Goal: Task Accomplishment & Management: Manage account settings

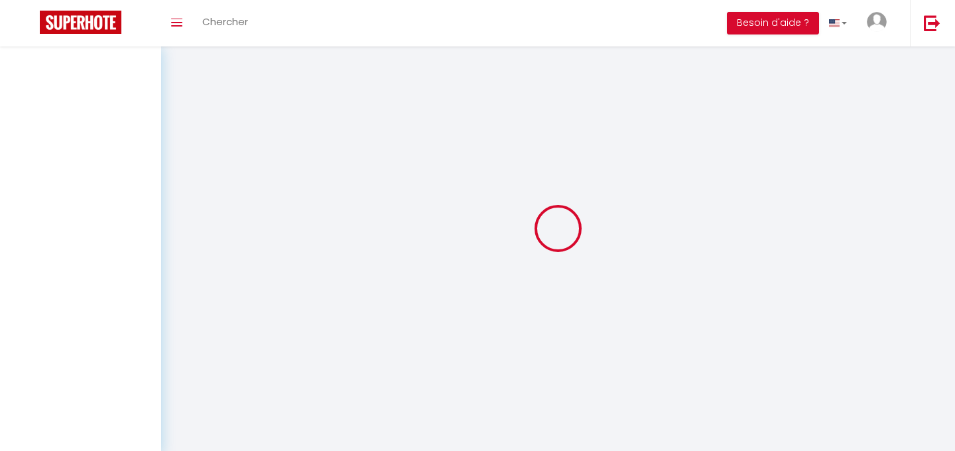
scroll to position [46, 0]
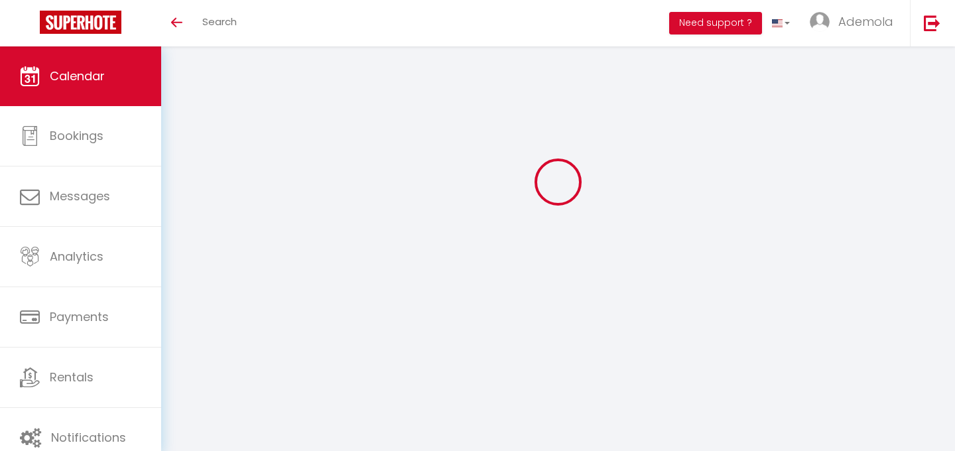
select select
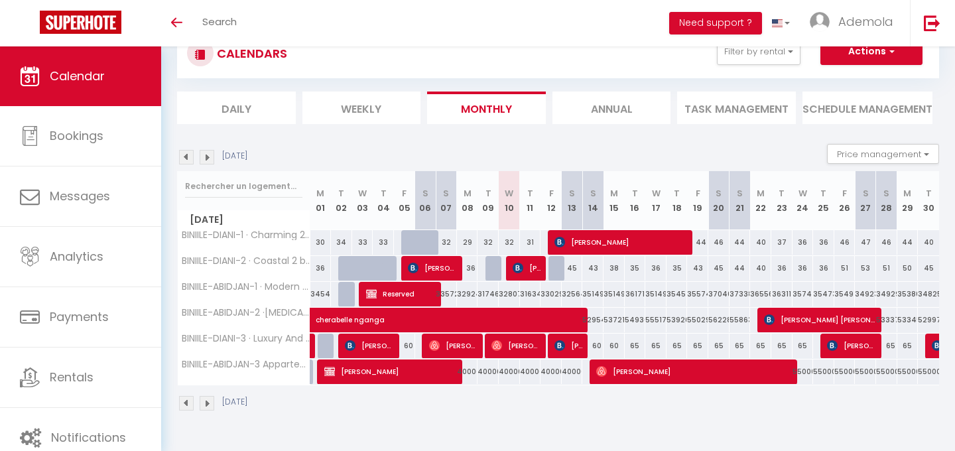
scroll to position [0, 0]
click at [804, 317] on span "[PERSON_NAME] [PERSON_NAME]" at bounding box center [820, 319] width 113 height 25
select select "OK"
select select "KO"
select select "0"
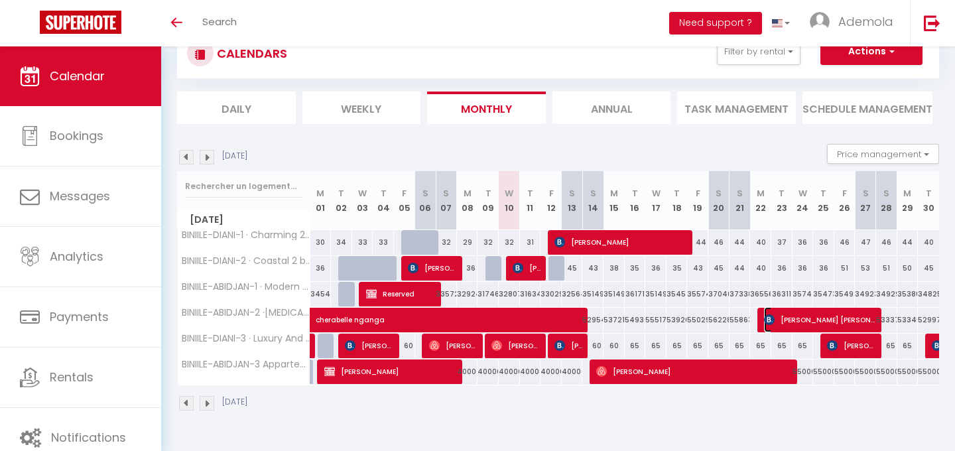
select select "0"
select select "1"
select select
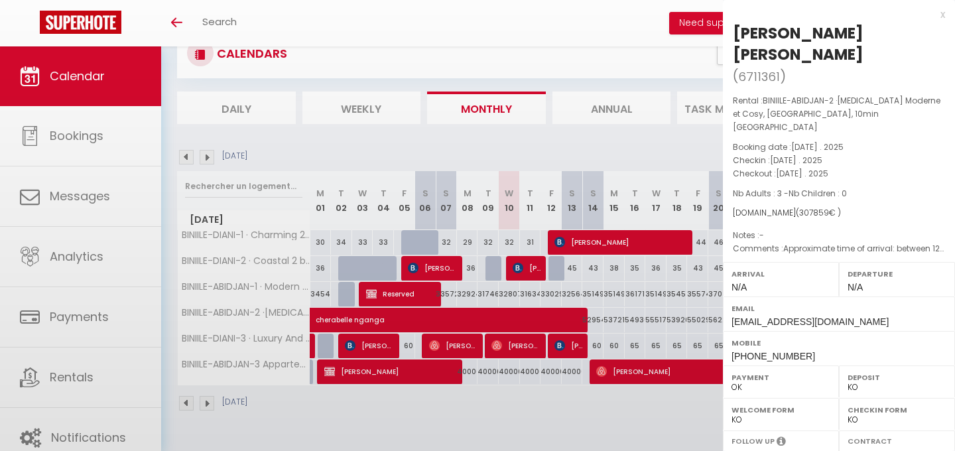
select select "32469"
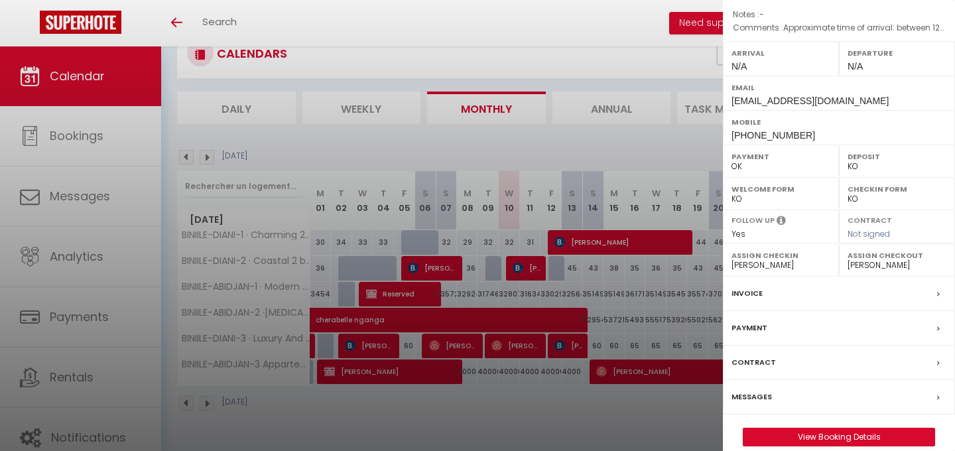
scroll to position [223, 0]
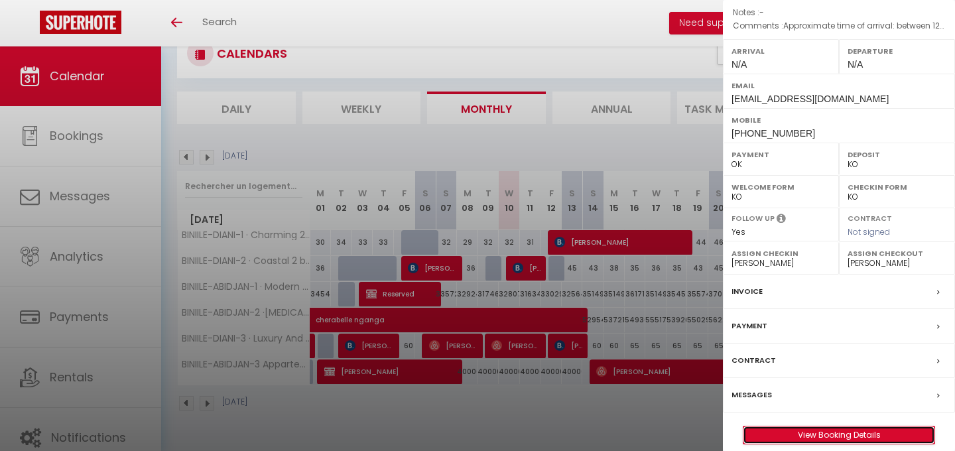
click at [815, 426] on link "View Booking Details" at bounding box center [838, 434] width 191 height 17
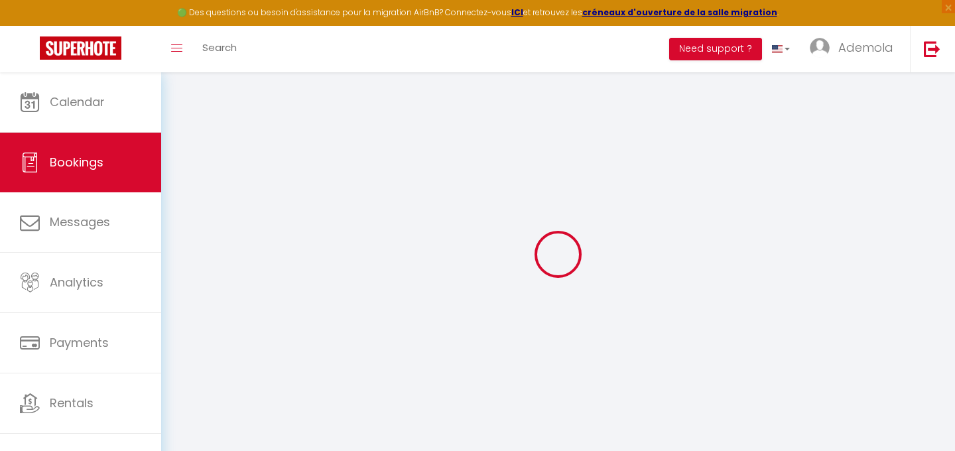
select index
select select
select select "14"
checkbox input "false"
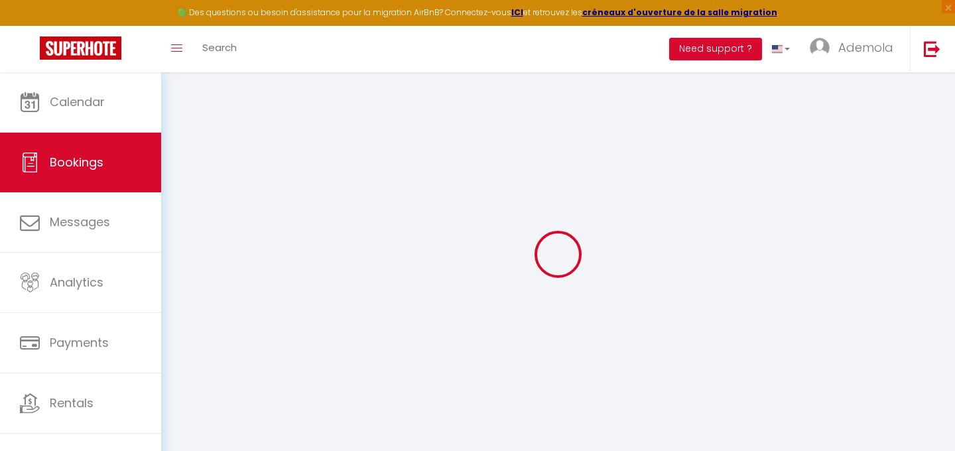
select index
select select
checkbox input "false"
select index
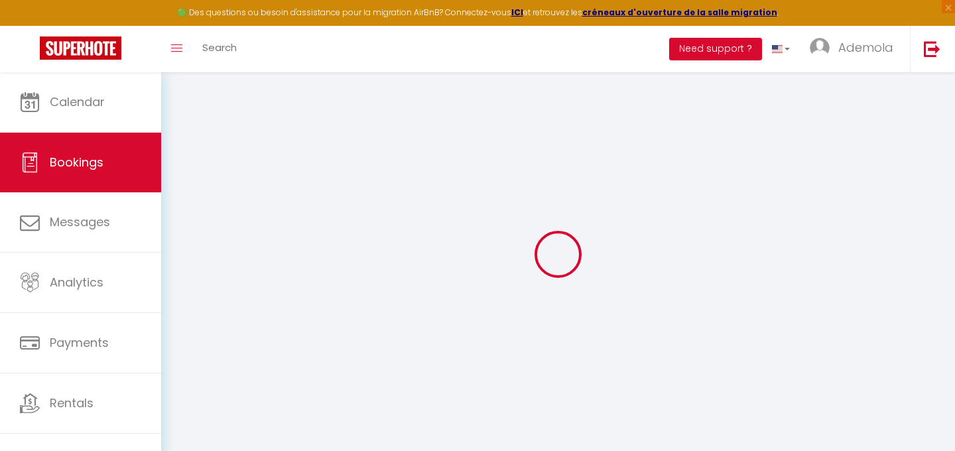
select select
checkbox input "false"
select index
type textarea "Approximate time of arrival: between 12:00 and 13:00"
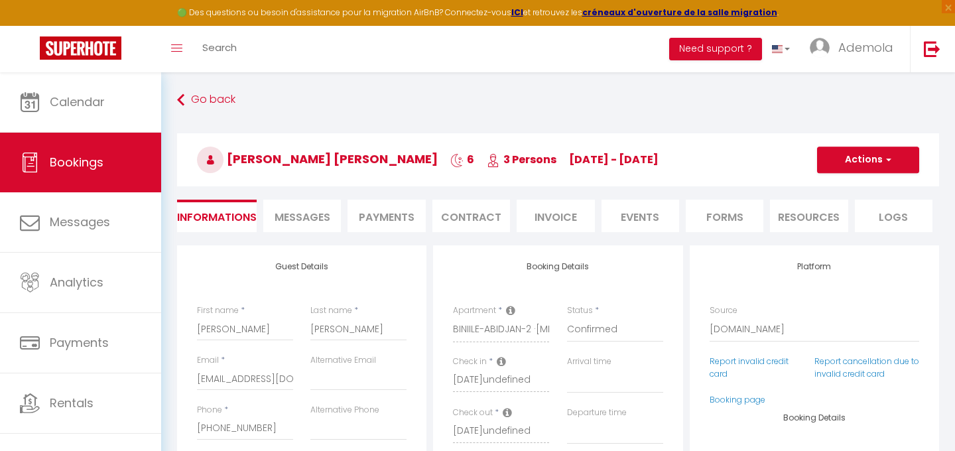
type input "25000"
select select
checkbox input "false"
select index
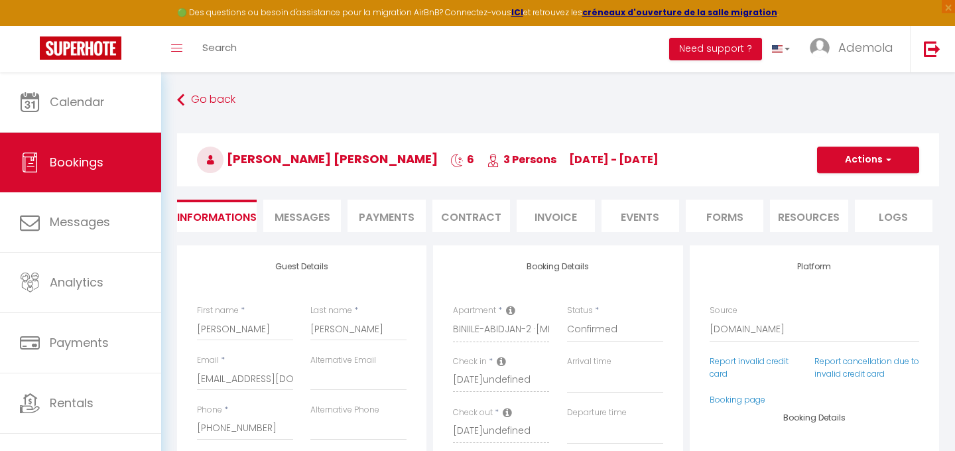
checkbox input "false"
select index
select select
click at [601, 329] on select "Confirmed Not Confirmed Cancelled Cancelled by traveler No Show Request" at bounding box center [615, 329] width 96 height 25
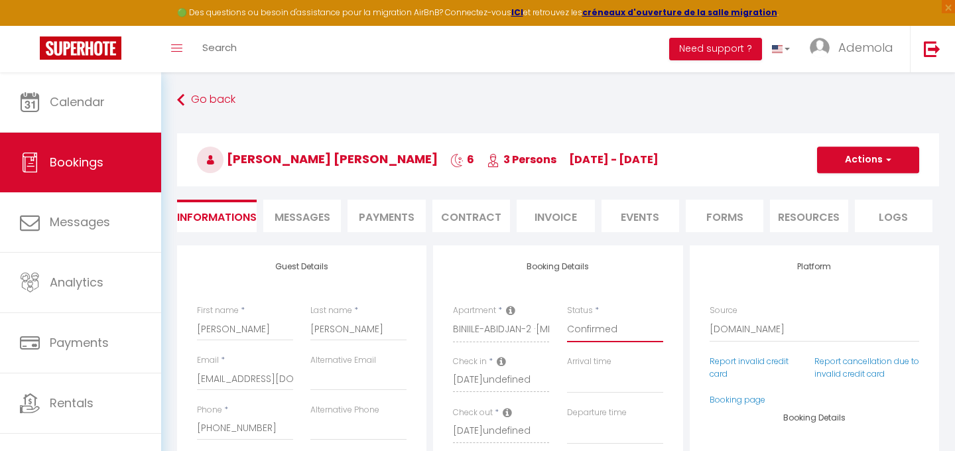
select select "0"
click at [567, 317] on select "Confirmed Not Confirmed Cancelled Cancelled by traveler No Show Request" at bounding box center [615, 329] width 96 height 25
select select
checkbox input "false"
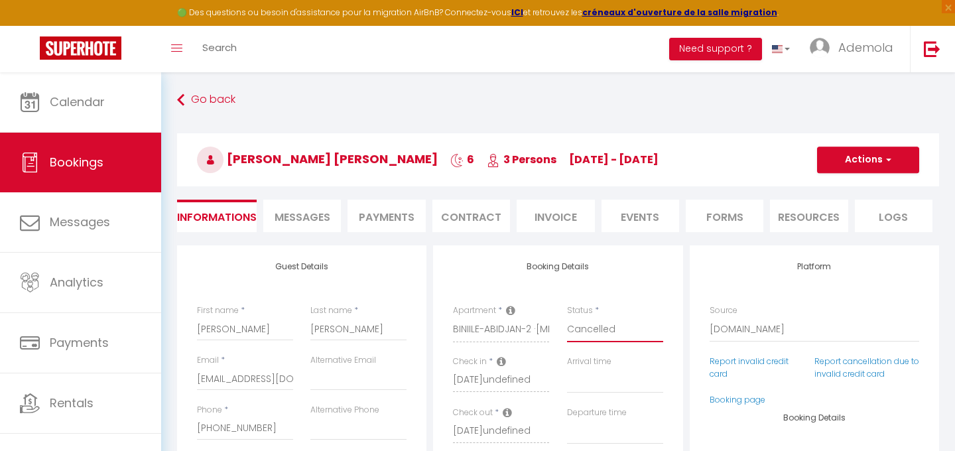
select index
click at [884, 158] on span "button" at bounding box center [887, 160] width 8 height 12
click at [831, 190] on link "Save" at bounding box center [854, 188] width 105 height 17
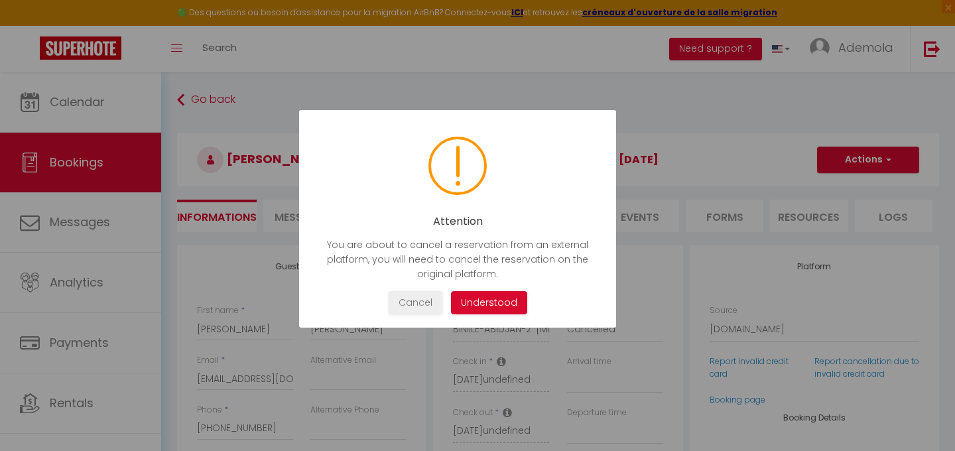
click at [494, 304] on button "Understood" at bounding box center [489, 302] width 76 height 23
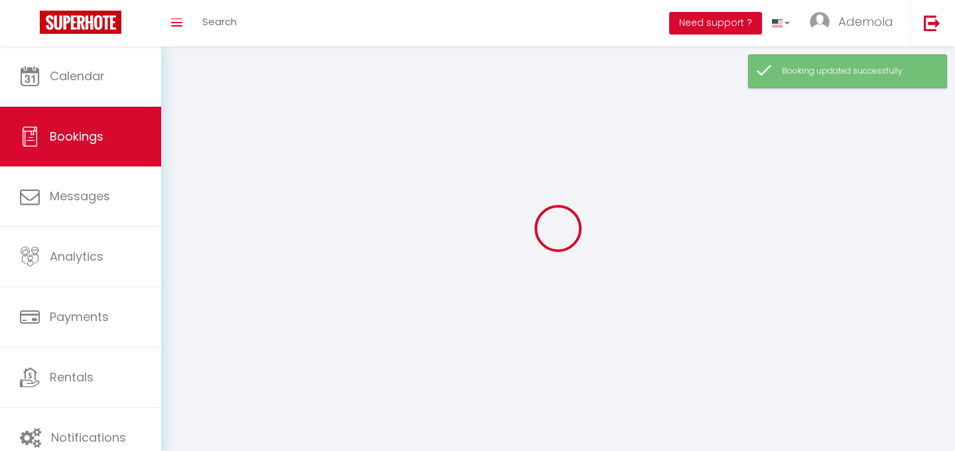
select select "all"
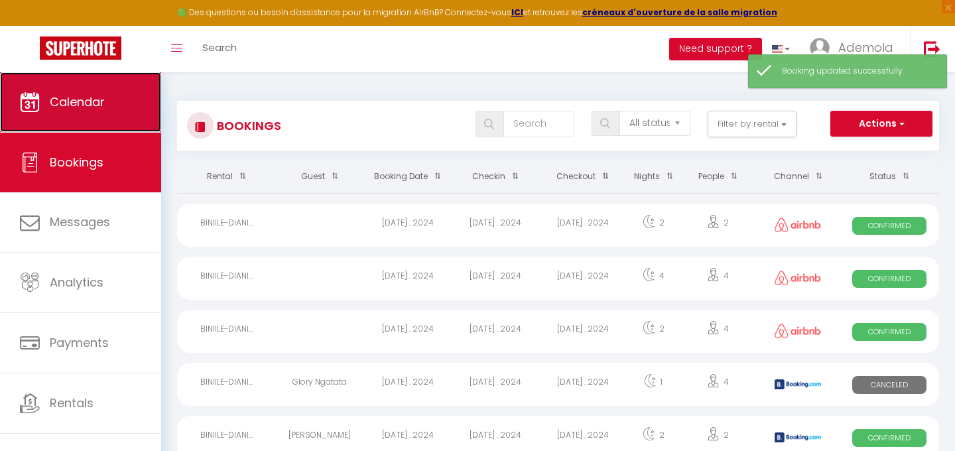
click at [81, 111] on link "Calendar" at bounding box center [80, 102] width 161 height 60
